Goal: Feedback & Contribution: Contribute content

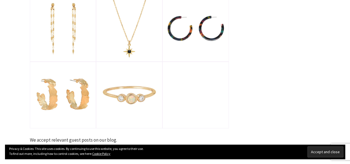
scroll to position [83, 0]
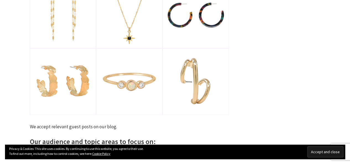
click at [329, 150] on input "Accept and close" at bounding box center [325, 151] width 36 height 11
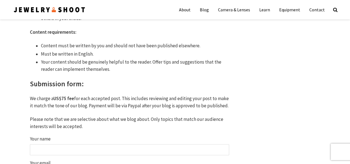
scroll to position [332, 0]
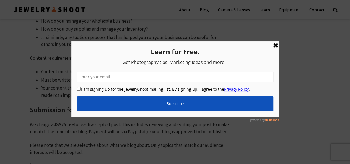
click at [272, 46] on link at bounding box center [275, 45] width 7 height 7
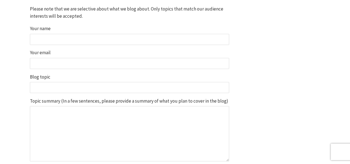
scroll to position [470, 0]
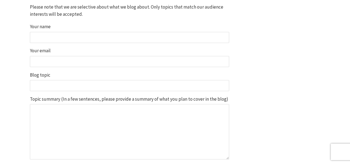
click at [91, 37] on input "Your name" at bounding box center [129, 37] width 199 height 11
type input "[PERSON_NAME]"
click at [74, 59] on input "Your email" at bounding box center [129, 61] width 199 height 11
type input "[EMAIL_ADDRESS][DOMAIN_NAME]"
click at [58, 80] on input "Blog topic" at bounding box center [129, 85] width 199 height 11
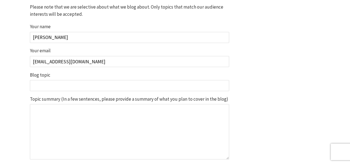
type input "Guest Post Collaboration Opportunity with Lee Dorn Jewelers"
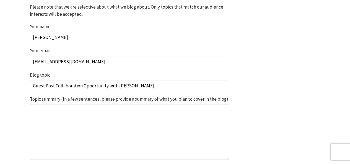
scroll to position [498, 0]
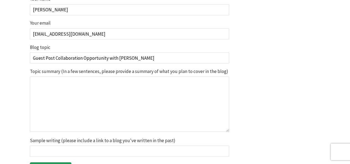
click at [72, 88] on textarea "Topic summary (In a few sentences, please provide a summary of what you plan to…" at bounding box center [129, 103] width 199 height 55
paste textarea "Hello PinkTown, Hope you're doing well! I'm reaching out on behalf of Lee Dorn …"
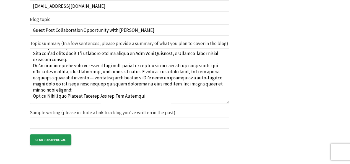
scroll to position [0, 0]
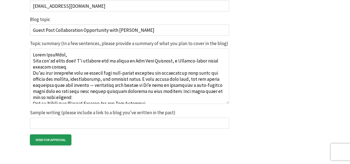
drag, startPoint x: 44, startPoint y: 55, endPoint x: 62, endPoint y: 54, distance: 18.3
click at [62, 54] on textarea "Topic summary (In a few sentences, please provide a summary of what you plan to…" at bounding box center [129, 76] width 199 height 55
paste textarea "jewelryshoot"
type textarea "Hello jewelryshoot , Hope you're doing well! I'm reaching out on behalf of Lee …"
click at [56, 142] on input "Send for approval" at bounding box center [50, 139] width 41 height 11
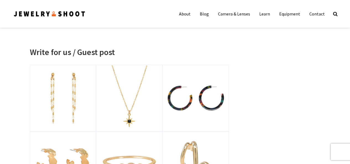
click at [118, 1] on div "About Blog Camera & Lenses Learn Equipment Contact Search" at bounding box center [175, 14] width 340 height 28
